Goal: Task Accomplishment & Management: Complete application form

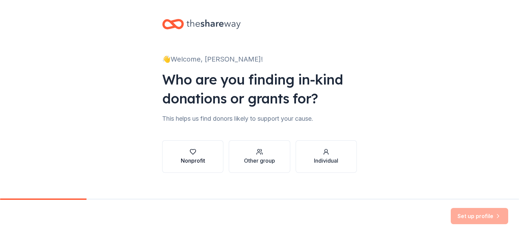
click at [191, 154] on icon "button" at bounding box center [193, 151] width 6 height 5
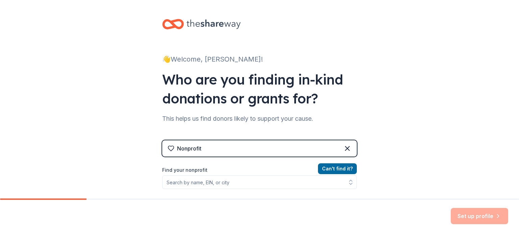
scroll to position [34, 0]
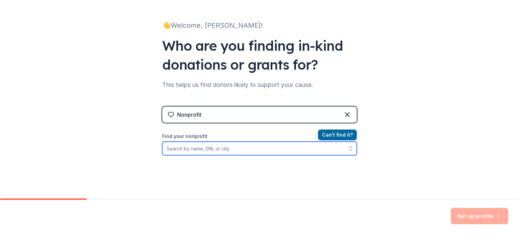
click at [199, 148] on input "Find your nonprofit" at bounding box center [259, 149] width 195 height 14
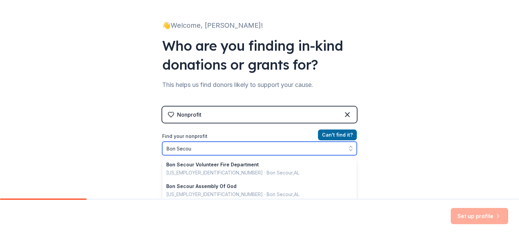
type input "Bon Secour"
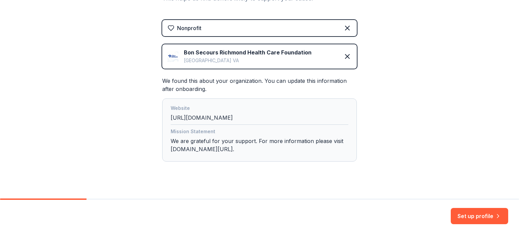
scroll to position [129, 0]
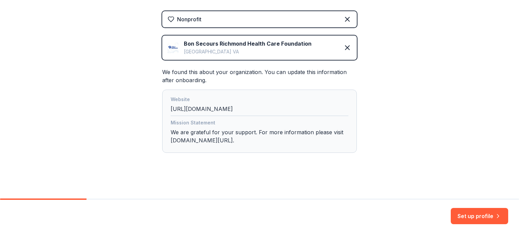
drag, startPoint x: 256, startPoint y: 108, endPoint x: 176, endPoint y: 110, distance: 79.8
click at [167, 110] on div "Website [URL][DOMAIN_NAME] Mission Statement We are grateful for your support. …" at bounding box center [259, 121] width 195 height 63
copy div "[URL][DOMAIN_NAME]"
drag, startPoint x: 475, startPoint y: 217, endPoint x: 470, endPoint y: 214, distance: 5.8
click at [475, 217] on button "Set up profile" at bounding box center [479, 216] width 57 height 16
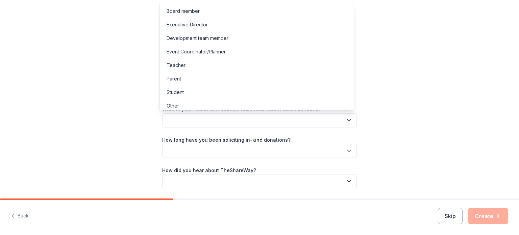
click at [191, 118] on button "button" at bounding box center [259, 120] width 195 height 14
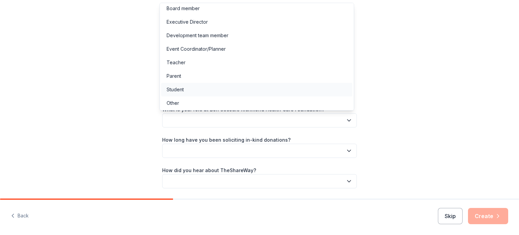
scroll to position [3, 0]
click at [196, 48] on div "Event Coordinator/Planner" at bounding box center [196, 48] width 59 height 8
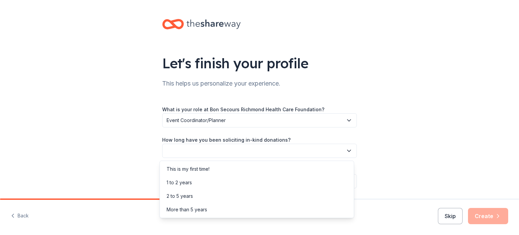
click at [209, 148] on button "button" at bounding box center [259, 151] width 195 height 14
click at [188, 197] on div "2 to 5 years" at bounding box center [180, 196] width 26 height 8
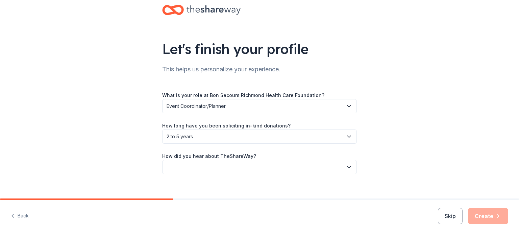
scroll to position [22, 0]
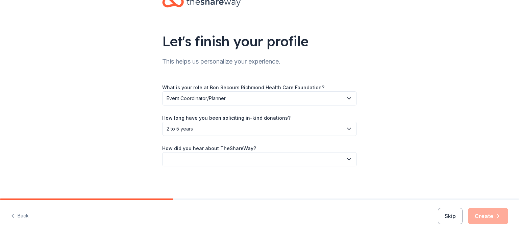
click at [238, 159] on button "button" at bounding box center [259, 159] width 195 height 14
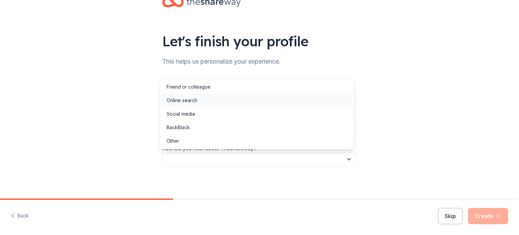
click at [198, 104] on div "Online search" at bounding box center [256, 101] width 191 height 14
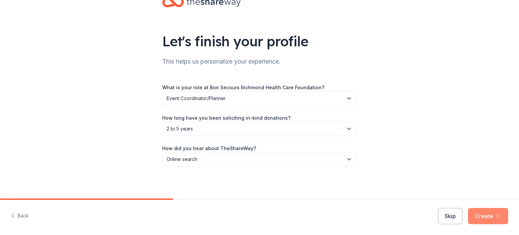
click at [489, 217] on button "Create" at bounding box center [488, 216] width 40 height 16
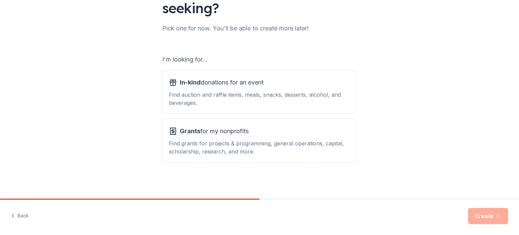
scroll to position [74, 0]
click at [218, 91] on div "Find auction and raffle items, meals, snacks, desserts, alcohol, and beverages." at bounding box center [259, 98] width 181 height 16
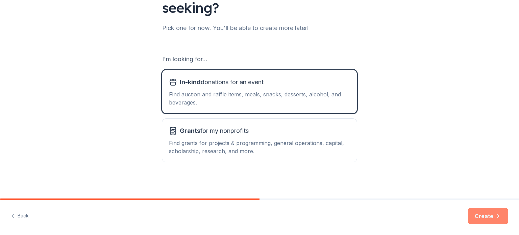
click at [484, 217] on button "Create" at bounding box center [488, 216] width 40 height 16
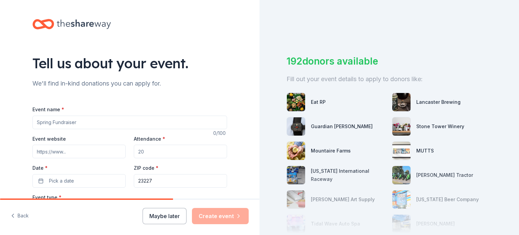
click at [64, 121] on input "Event name *" at bounding box center [129, 123] width 195 height 14
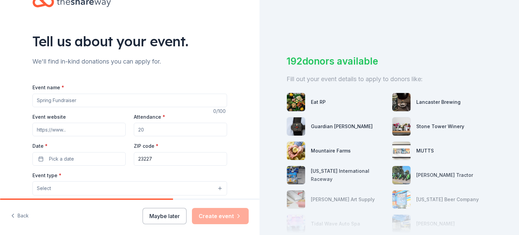
scroll to position [34, 0]
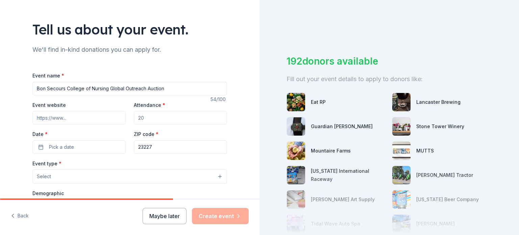
type input "Bon Secours College of Nursing Global Outreach Auction"
click at [146, 119] on input "Attendance *" at bounding box center [180, 118] width 93 height 14
type input "2"
type input "150"
click at [57, 148] on span "Pick a date" at bounding box center [61, 147] width 25 height 8
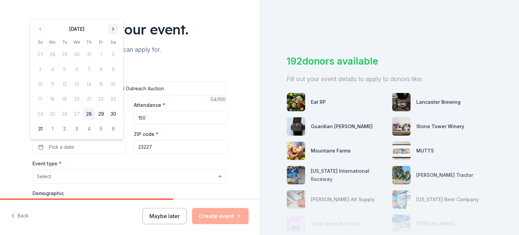
click at [112, 30] on button "Go to next month" at bounding box center [112, 28] width 9 height 9
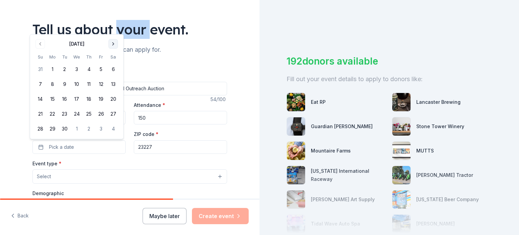
click at [112, 30] on div "Tell us about your event." at bounding box center [129, 29] width 195 height 19
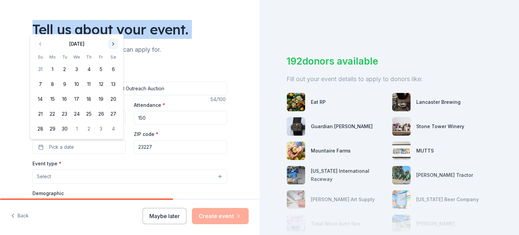
click at [112, 30] on div "Tell us about your event." at bounding box center [129, 29] width 195 height 19
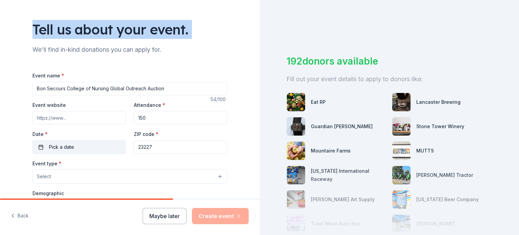
click at [72, 150] on button "Pick a date" at bounding box center [78, 147] width 93 height 14
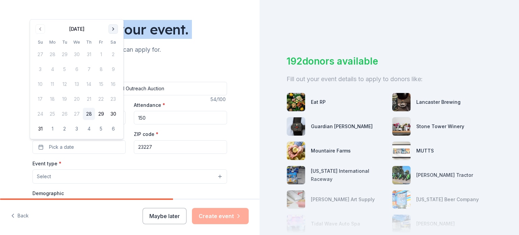
click at [112, 30] on button "Go to next month" at bounding box center [112, 28] width 9 height 9
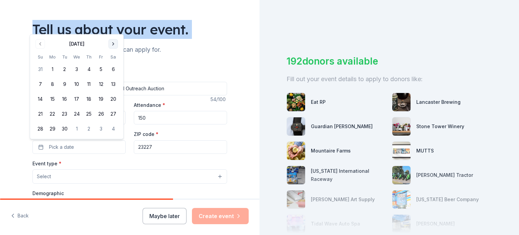
click at [114, 42] on button "Go to next month" at bounding box center [112, 43] width 9 height 9
click at [114, 44] on button "Go to next month" at bounding box center [112, 43] width 9 height 9
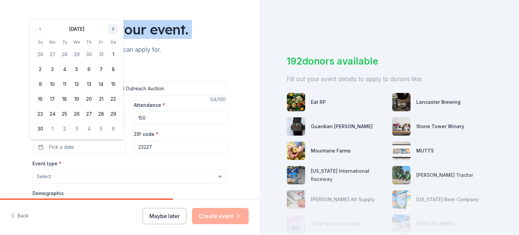
click at [112, 29] on button "Go to next month" at bounding box center [112, 28] width 9 height 9
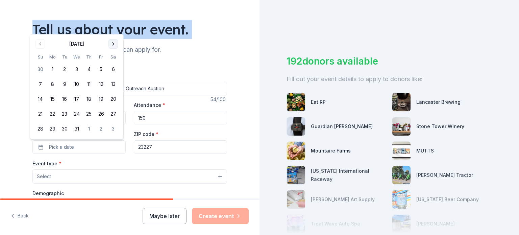
click at [113, 41] on button "Go to next month" at bounding box center [112, 43] width 9 height 9
click at [100, 126] on button "30" at bounding box center [101, 129] width 12 height 12
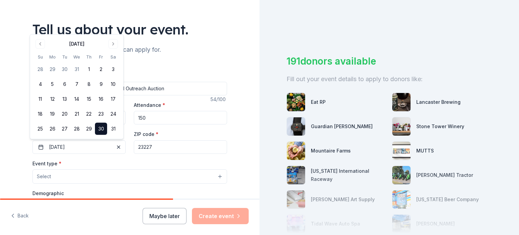
click at [176, 57] on div "Tell us about your event. We'll find in-kind donations you can apply for. Event…" at bounding box center [130, 191] width 216 height 450
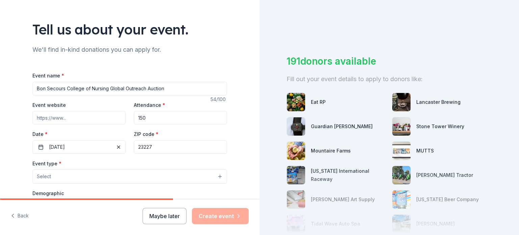
click at [54, 177] on button "Select" at bounding box center [129, 176] width 195 height 14
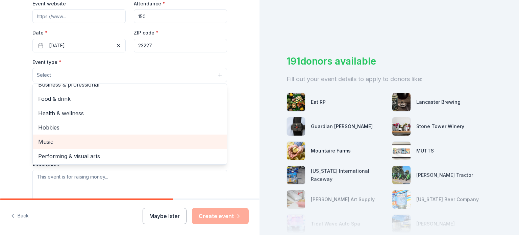
scroll to position [0, 0]
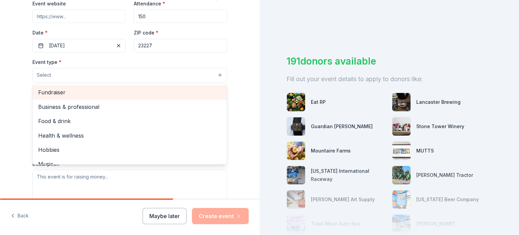
click at [54, 94] on span "Fundraiser" at bounding box center [129, 92] width 183 height 9
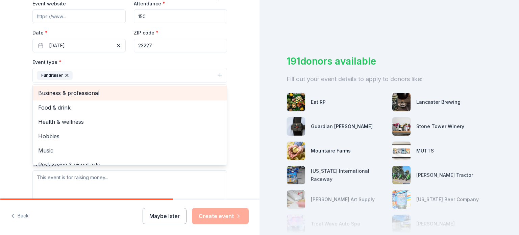
scroll to position [8, 0]
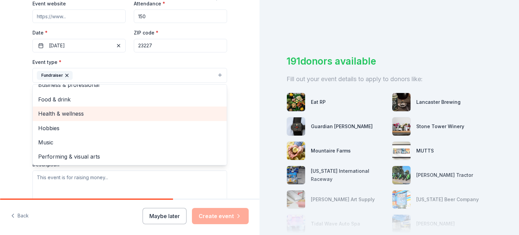
click at [64, 113] on span "Health & wellness" at bounding box center [129, 113] width 183 height 9
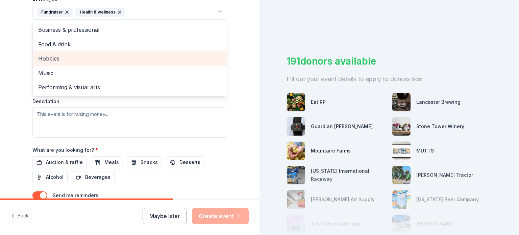
scroll to position [203, 0]
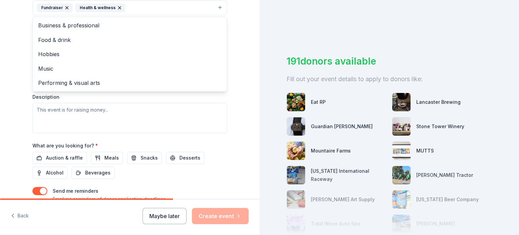
click at [61, 113] on div "Event type * Fundraiser Health & wellness Business & professional Food & drink …" at bounding box center [129, 61] width 195 height 143
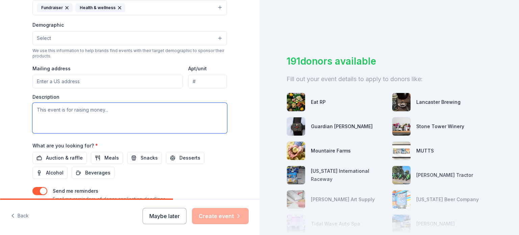
click at [45, 112] on textarea at bounding box center [129, 118] width 195 height 30
paste textarea "organization hosts the Global Outreach Auction to support our baccalaureate nur…"
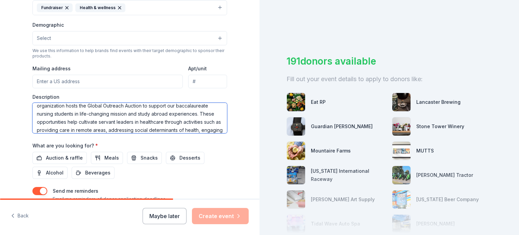
scroll to position [0, 0]
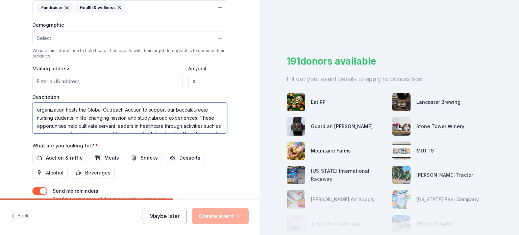
click at [34, 108] on textarea "organization hosts the Global Outreach Auction to support our baccalaureate nur…" at bounding box center [129, 118] width 195 height 30
drag, startPoint x: 156, startPoint y: 109, endPoint x: 130, endPoint y: 109, distance: 26.7
click at [130, 109] on textarea "Bon Secours Memorial College of Nursing organization hosts the Global Outreach …" at bounding box center [129, 118] width 195 height 30
click at [141, 110] on textarea "[GEOGRAPHIC_DATA] hosts the Global Outreach Auction to support our baccalaureat…" at bounding box center [129, 118] width 195 height 30
drag, startPoint x: 151, startPoint y: 108, endPoint x: 130, endPoint y: 110, distance: 20.6
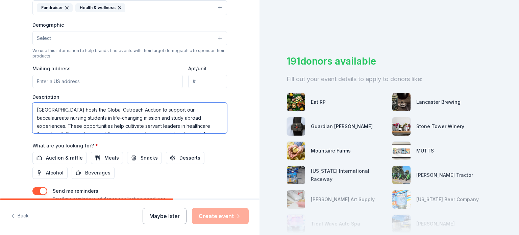
click at [130, 110] on textarea "[GEOGRAPHIC_DATA] hosts the Global Outreach Auction to support our baccalaureat…" at bounding box center [129, 118] width 195 height 30
click at [191, 110] on textarea "Bon Secours Memorial College of Nursing Global Outreach Auction to support our …" at bounding box center [129, 118] width 195 height 30
click at [203, 109] on textarea "Bon Secours Memorial College of Nursing Global Outreach Auction support our bac…" at bounding box center [129, 118] width 195 height 30
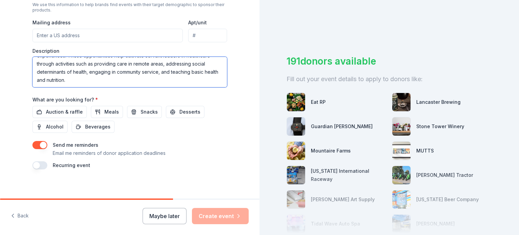
scroll to position [252, 0]
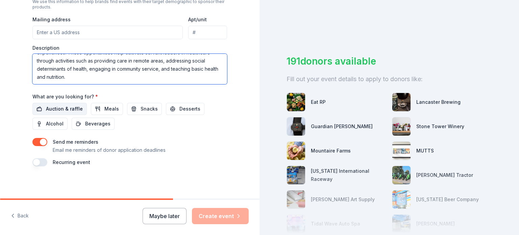
type textarea "Bon Secours Memorial College of Nursing Global Outreach Auction supports our ba…"
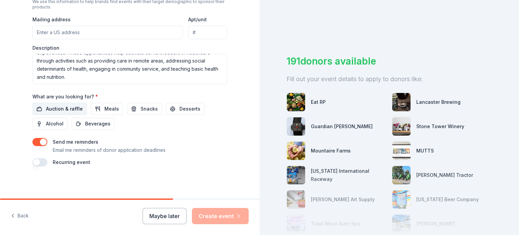
click at [58, 108] on span "Auction & raffle" at bounding box center [64, 109] width 37 height 8
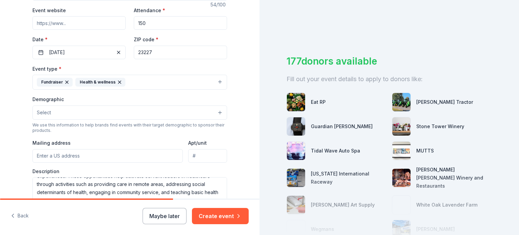
scroll to position [117, 0]
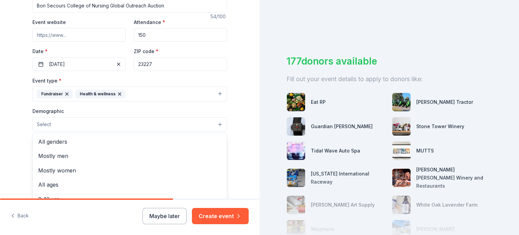
click at [137, 121] on button "Select" at bounding box center [129, 124] width 195 height 14
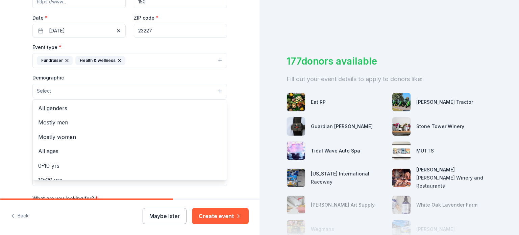
scroll to position [150, 0]
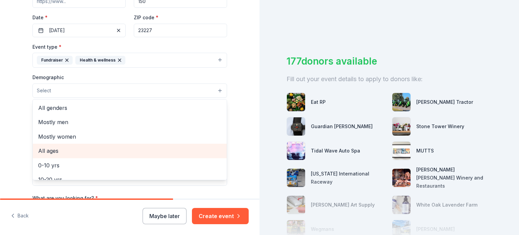
click at [47, 150] on span "All ages" at bounding box center [129, 150] width 183 height 9
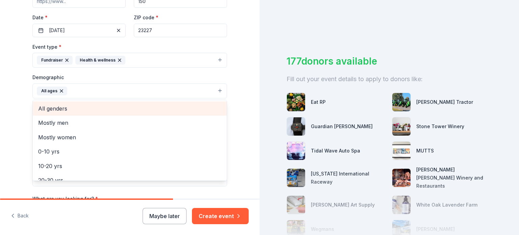
click at [62, 108] on span "All genders" at bounding box center [129, 108] width 183 height 9
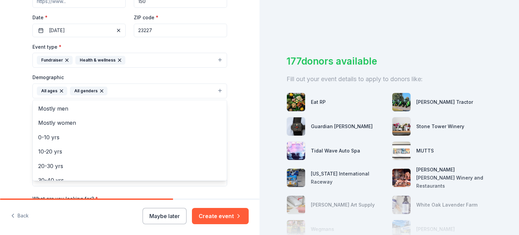
click at [239, 77] on div "Tell us about your event. We'll find in-kind donations you can apply for. Event…" at bounding box center [130, 75] width 260 height 451
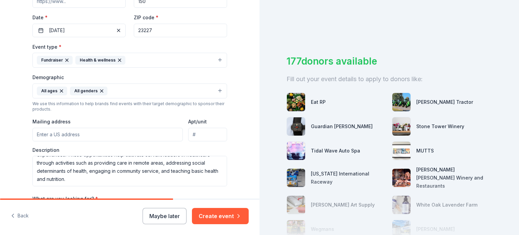
click at [75, 133] on input "Mailing address" at bounding box center [107, 135] width 150 height 14
type input "[STREET_ADDRESS]"
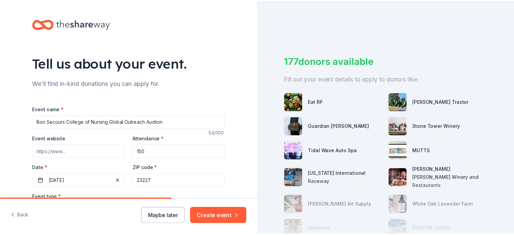
scroll to position [203, 0]
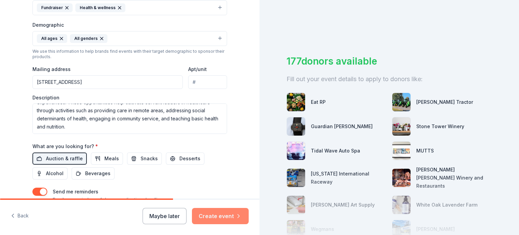
click at [218, 218] on button "Create event" at bounding box center [220, 216] width 57 height 16
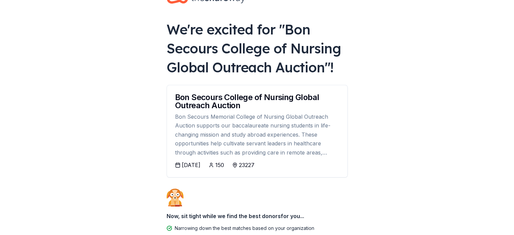
scroll to position [87, 0]
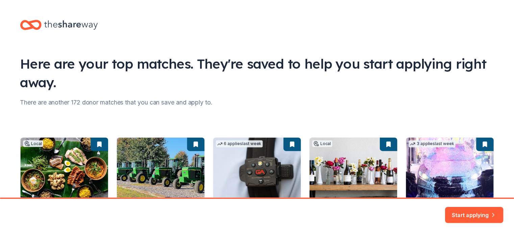
scroll to position [79, 0]
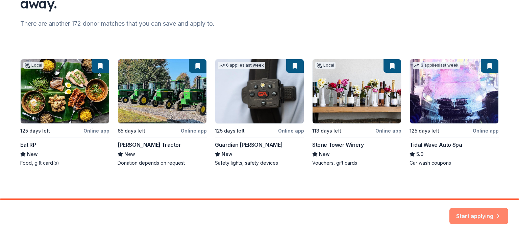
click at [485, 216] on button "Start applying" at bounding box center [479, 212] width 59 height 16
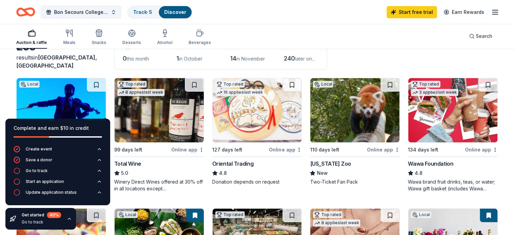
scroll to position [68, 0]
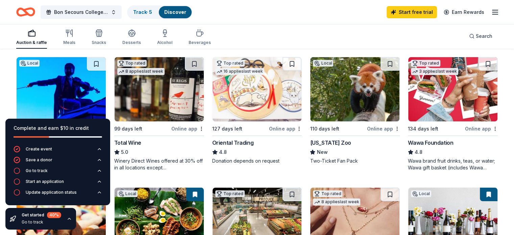
click at [134, 139] on div "Total Wine" at bounding box center [127, 143] width 27 height 8
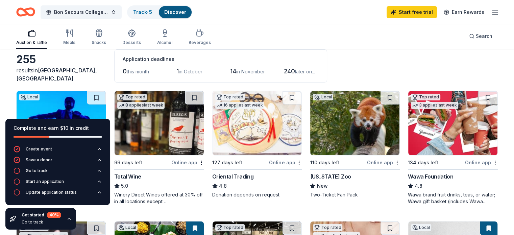
scroll to position [0, 0]
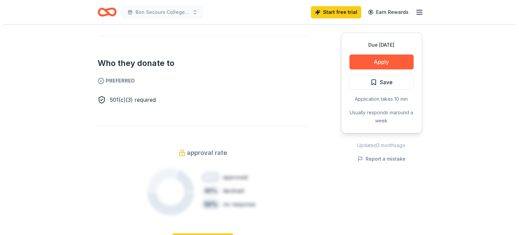
scroll to position [304, 0]
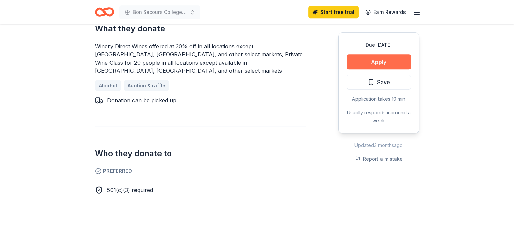
click at [379, 64] on button "Apply" at bounding box center [379, 61] width 64 height 15
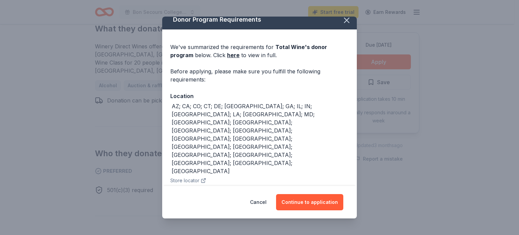
scroll to position [10, 0]
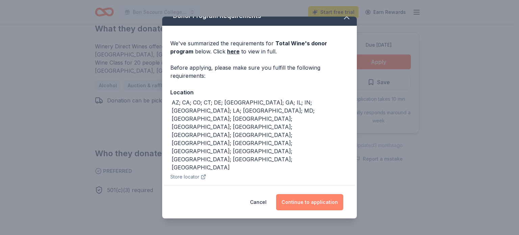
click at [297, 200] on button "Continue to application" at bounding box center [309, 202] width 67 height 16
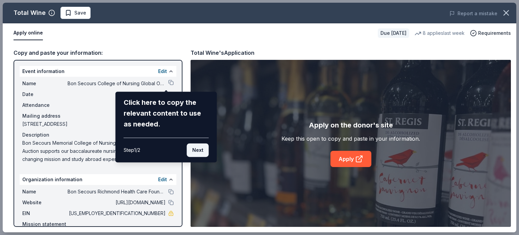
click at [199, 150] on button "Next" at bounding box center [198, 150] width 22 height 14
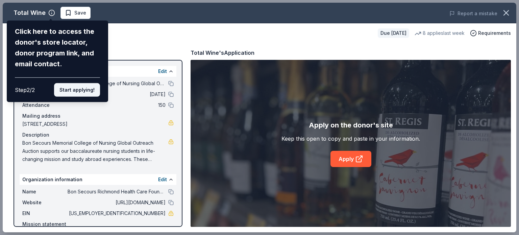
click at [78, 92] on button "Start applying!" at bounding box center [77, 90] width 46 height 14
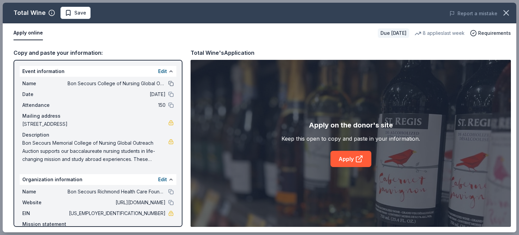
click at [168, 82] on button at bounding box center [170, 83] width 5 height 5
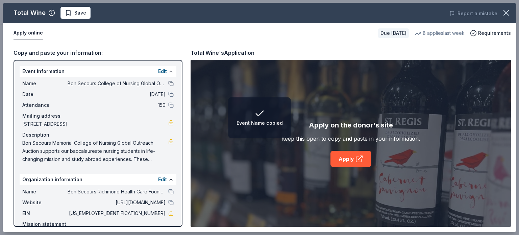
click at [168, 82] on button at bounding box center [170, 83] width 5 height 5
